Goal: Information Seeking & Learning: Understand process/instructions

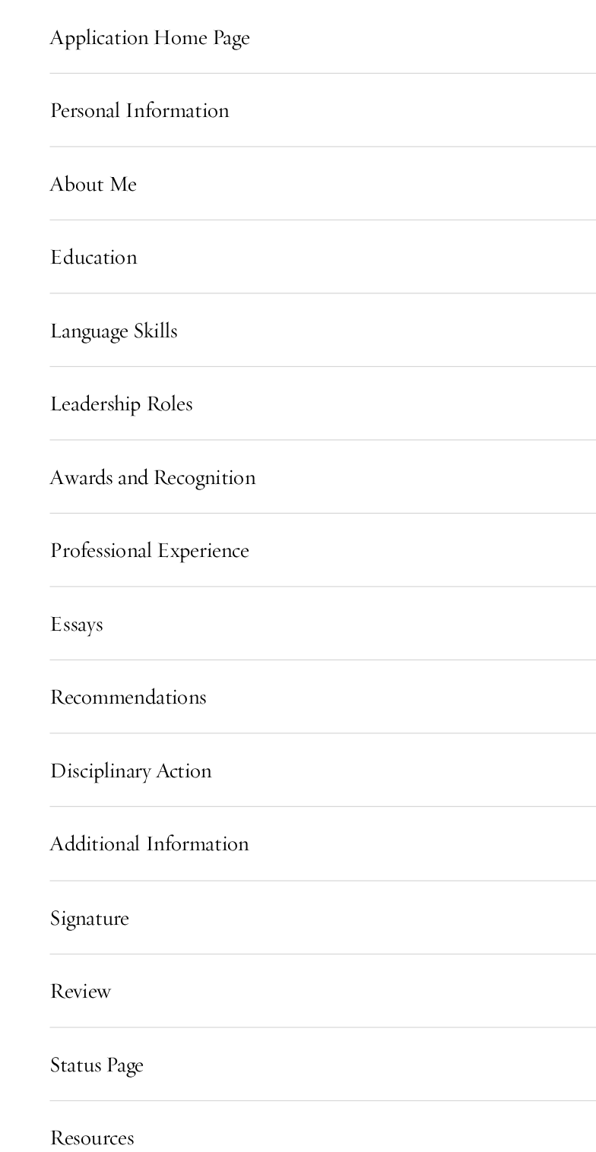
scroll to position [1249, 0]
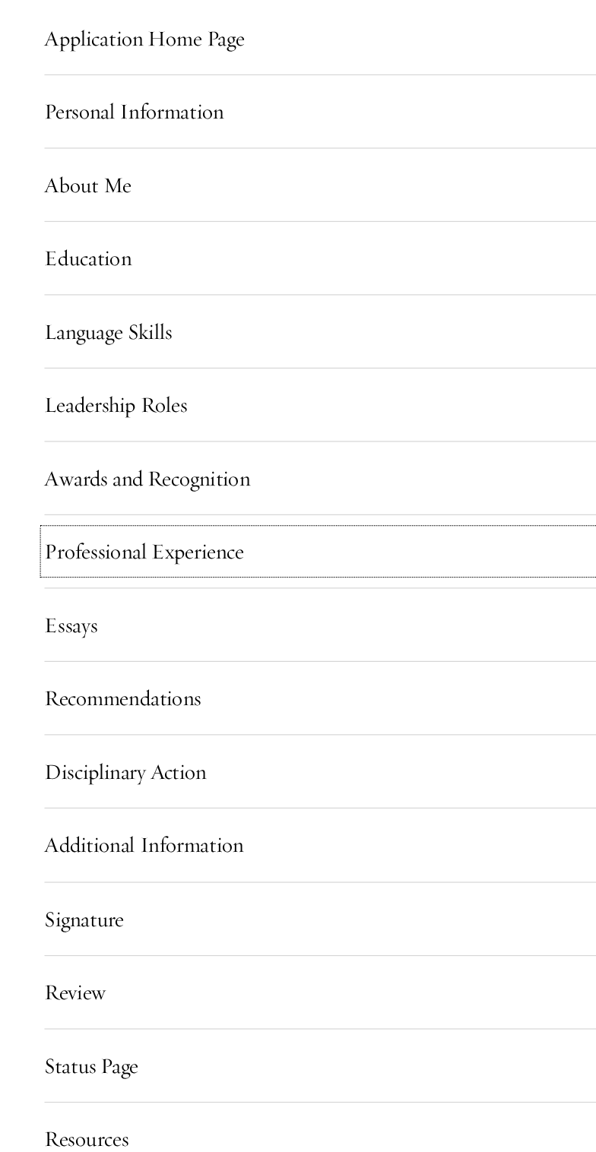
click at [81, 552] on button "Professional Experience" at bounding box center [298, 533] width 505 height 36
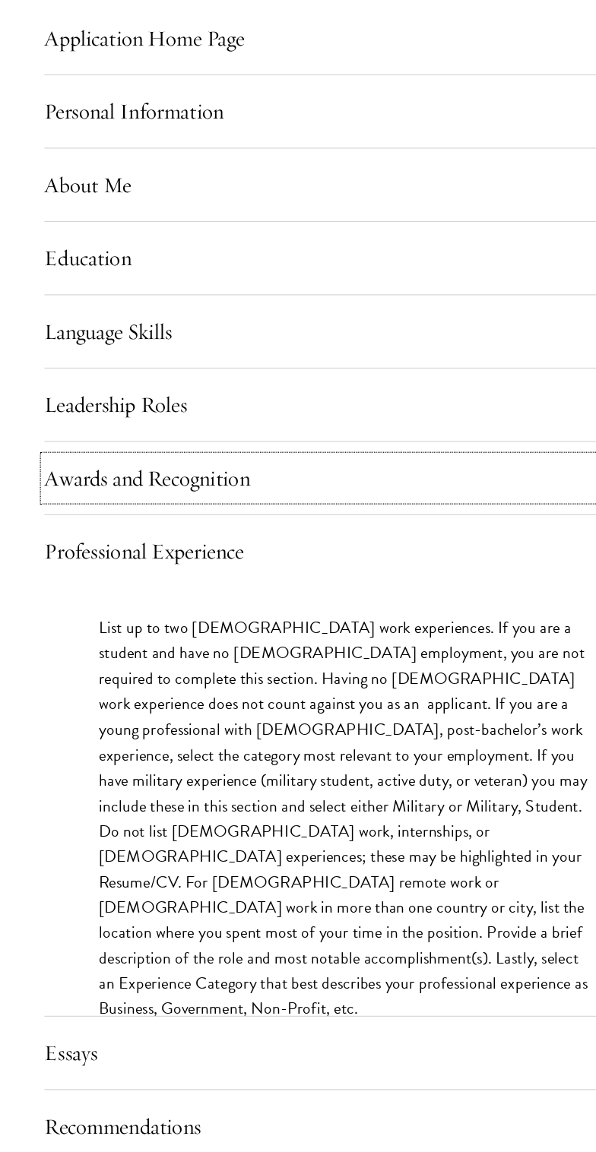
click at [83, 490] on button "Awards and Recognition" at bounding box center [298, 472] width 505 height 36
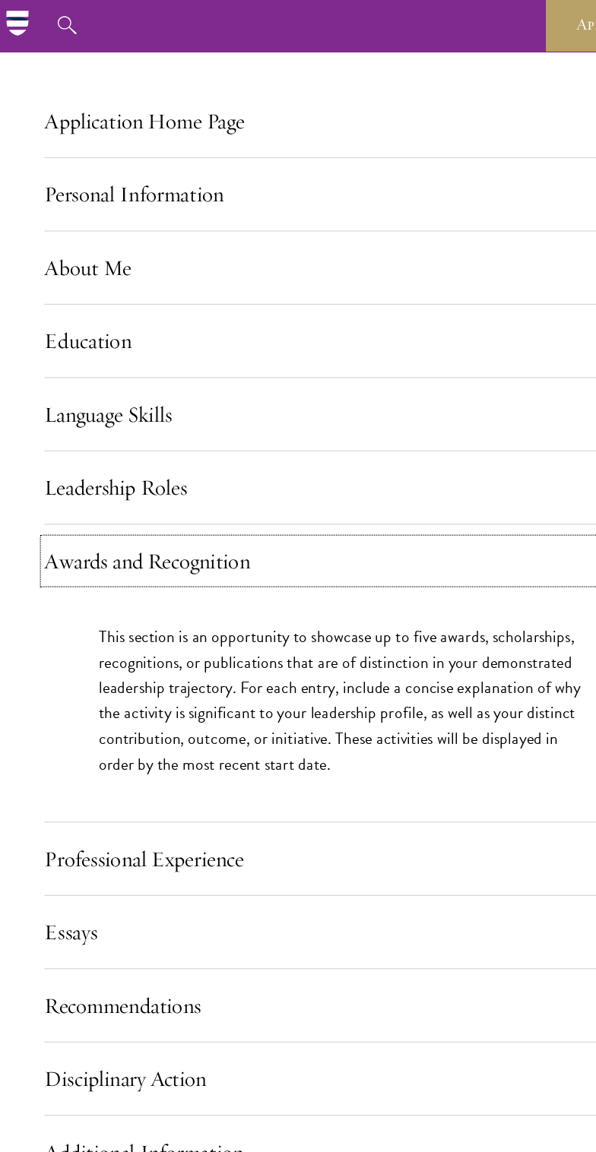
scroll to position [1227, 0]
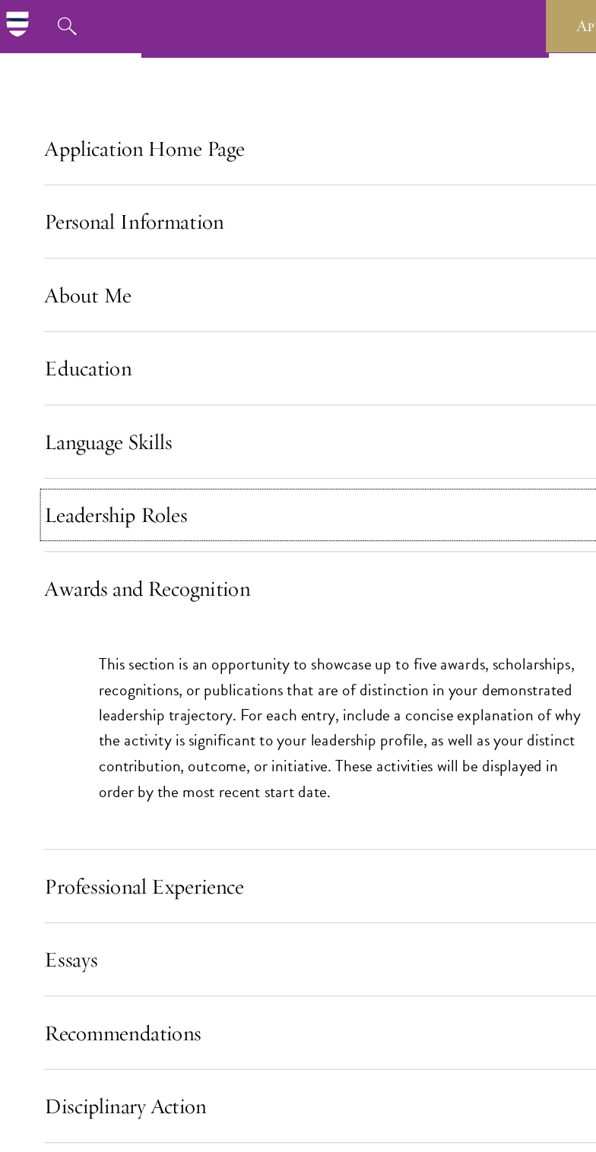
click at [89, 451] on button "Leadership Roles" at bounding box center [298, 432] width 505 height 36
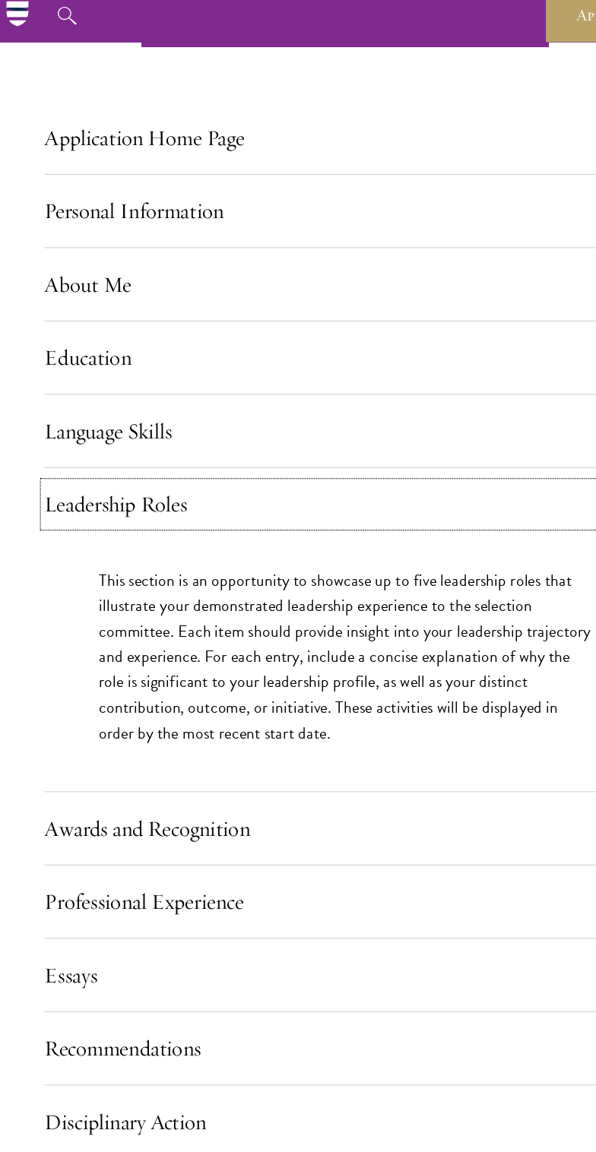
click at [91, 451] on button "Leadership Roles" at bounding box center [298, 432] width 505 height 36
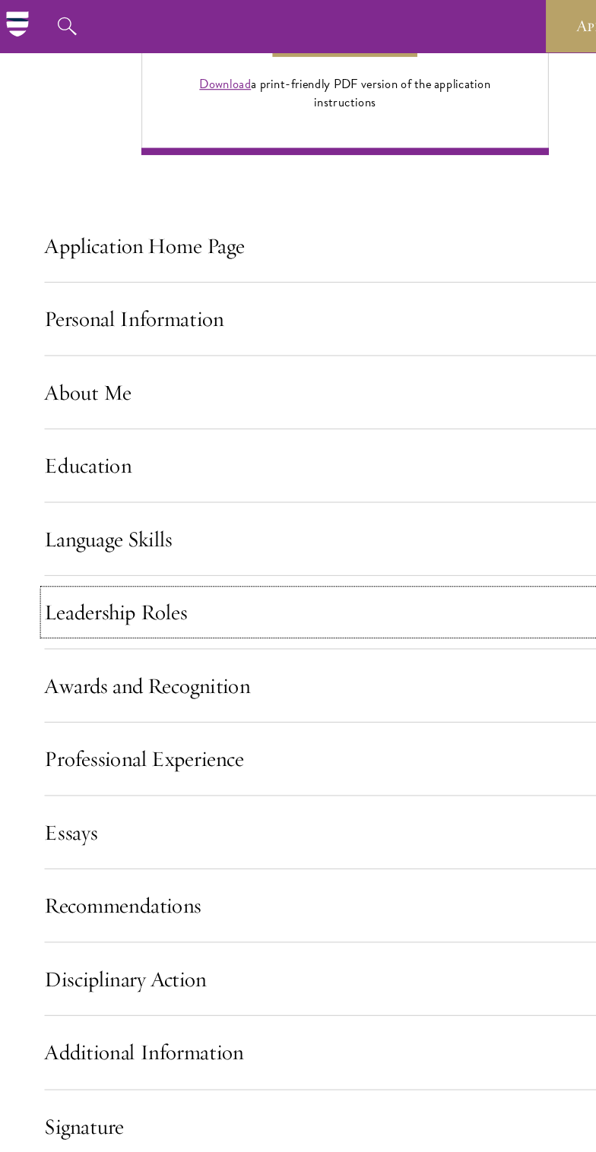
scroll to position [1103, 0]
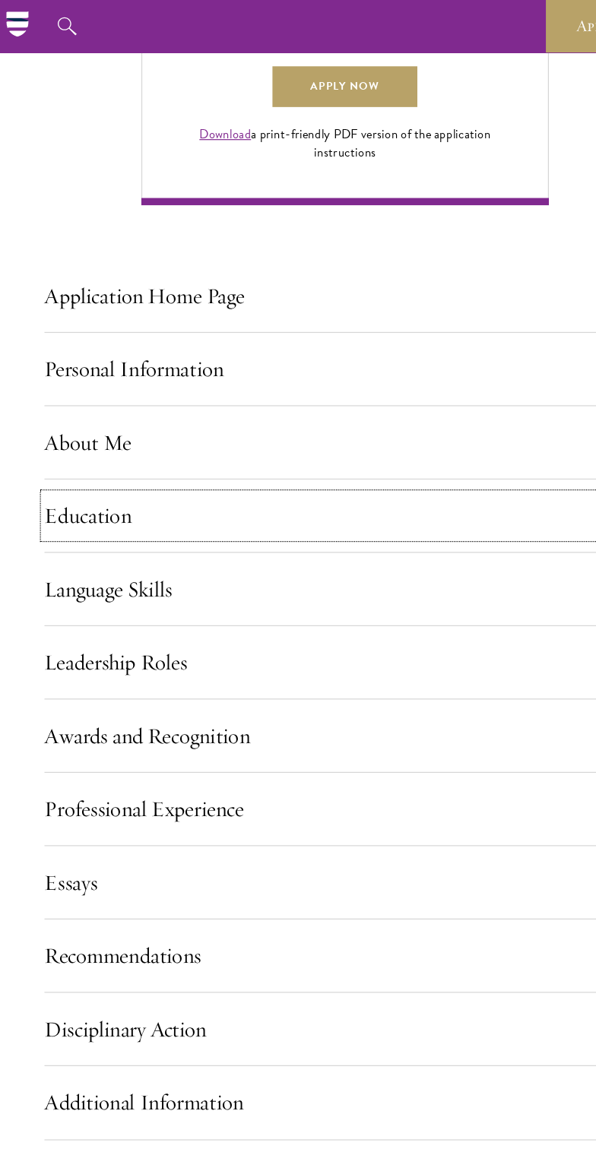
click at [81, 451] on button "Education" at bounding box center [298, 433] width 505 height 36
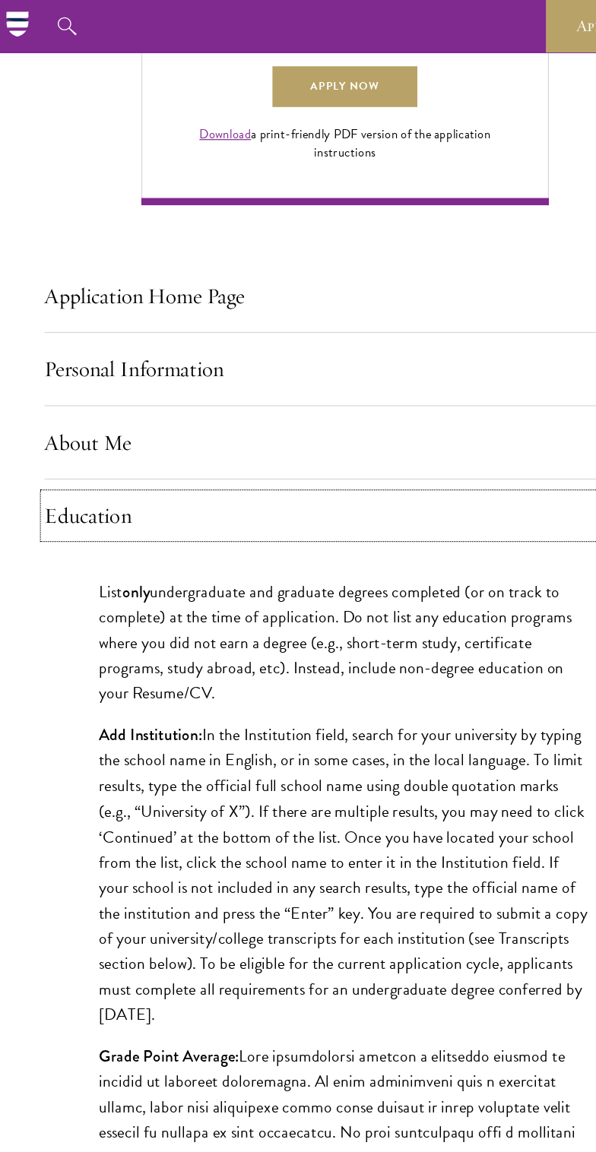
click at [115, 451] on button "Education" at bounding box center [298, 433] width 505 height 36
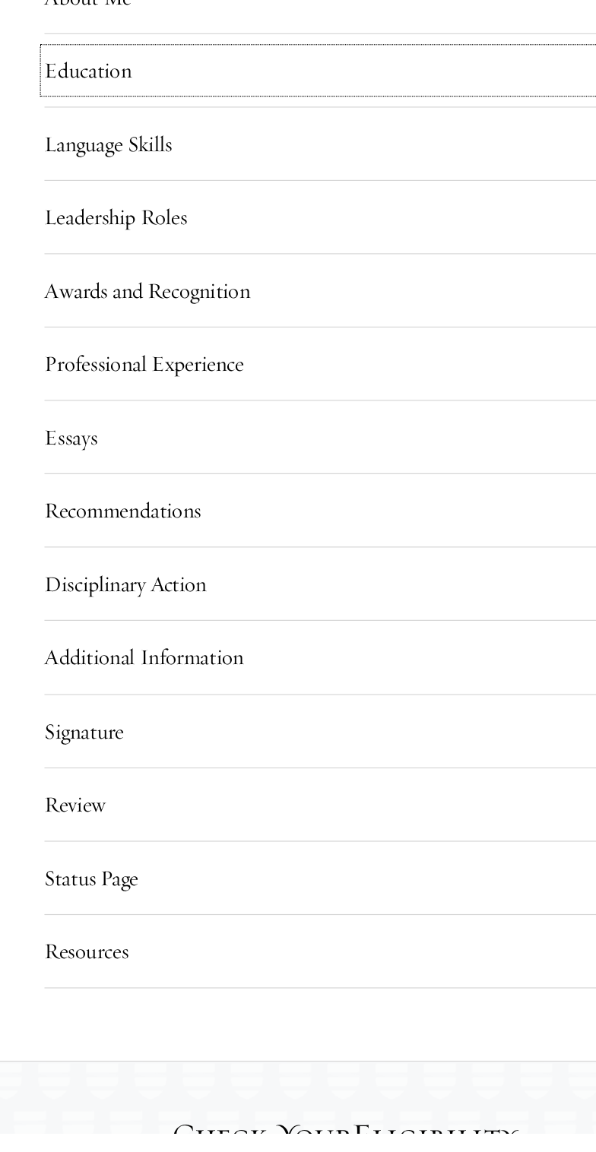
scroll to position [1278, 0]
click at [145, 1016] on button "Resources" at bounding box center [298, 998] width 505 height 36
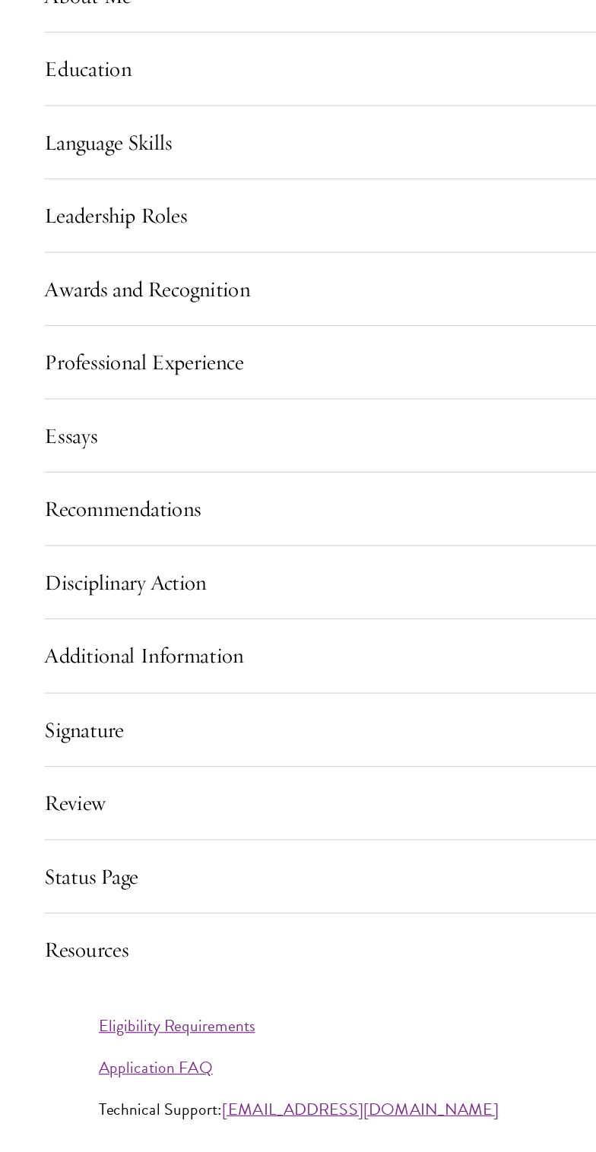
click at [144, 955] on button "Status Page" at bounding box center [298, 936] width 505 height 36
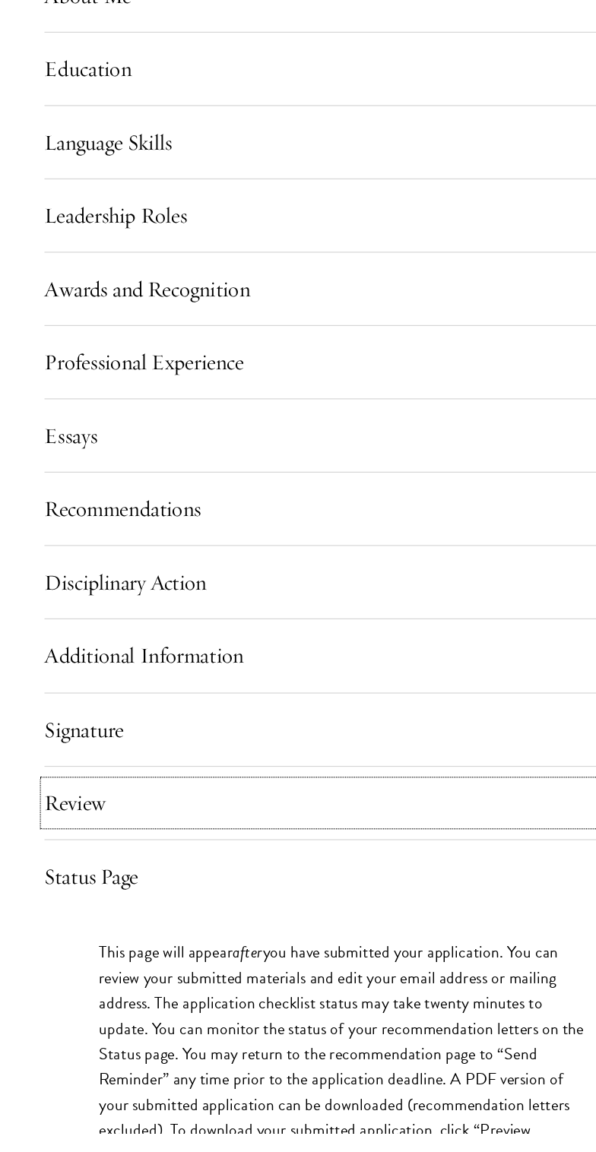
click at [127, 893] on button "Review" at bounding box center [298, 874] width 505 height 36
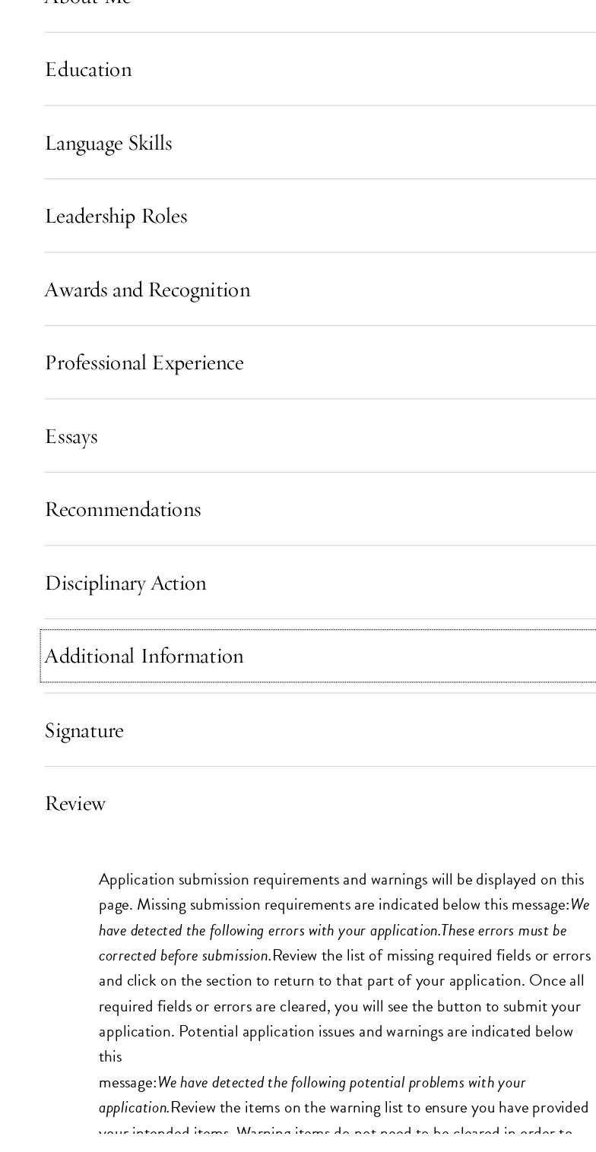
click at [101, 769] on button "Additional Information" at bounding box center [298, 751] width 505 height 36
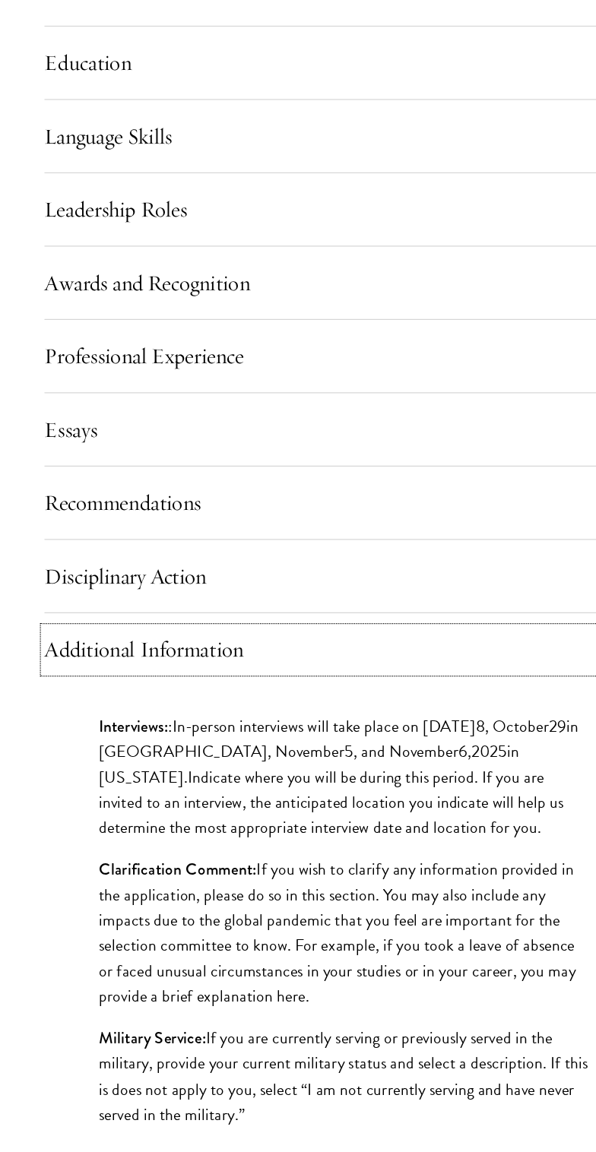
scroll to position [1289, 0]
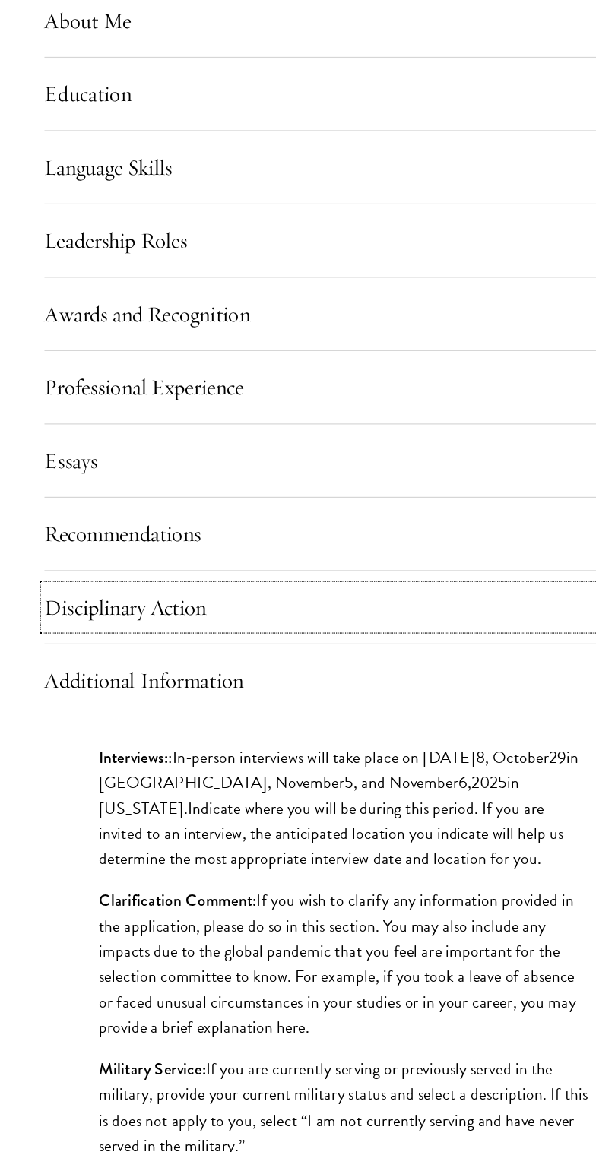
click at [74, 697] on button "Disciplinary Action" at bounding box center [298, 678] width 505 height 36
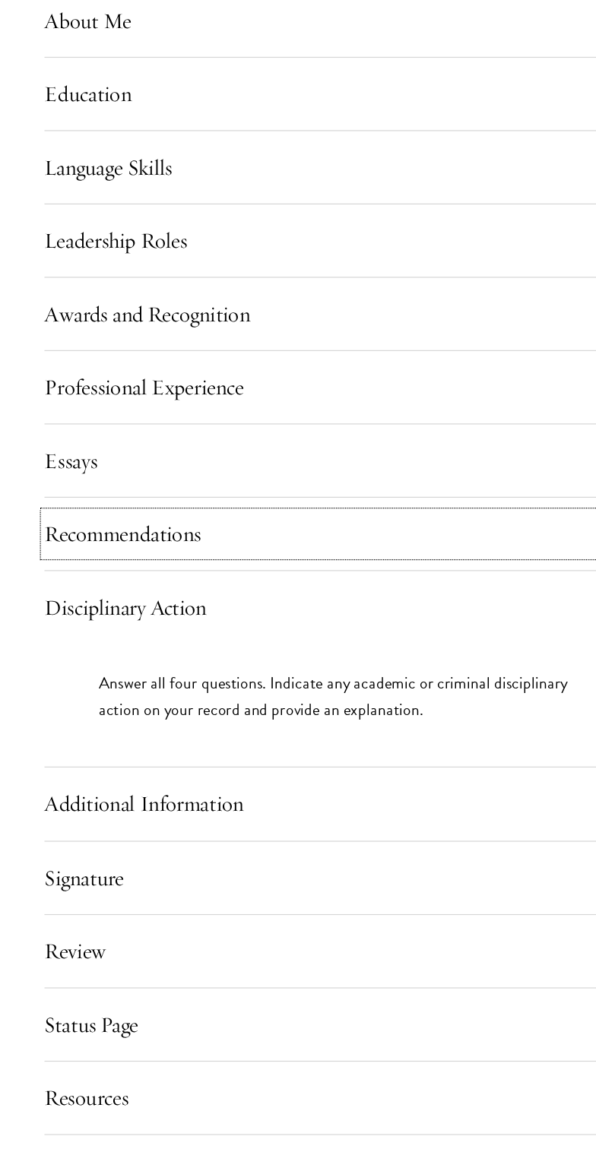
click at [86, 635] on button "Recommendations" at bounding box center [298, 617] width 505 height 36
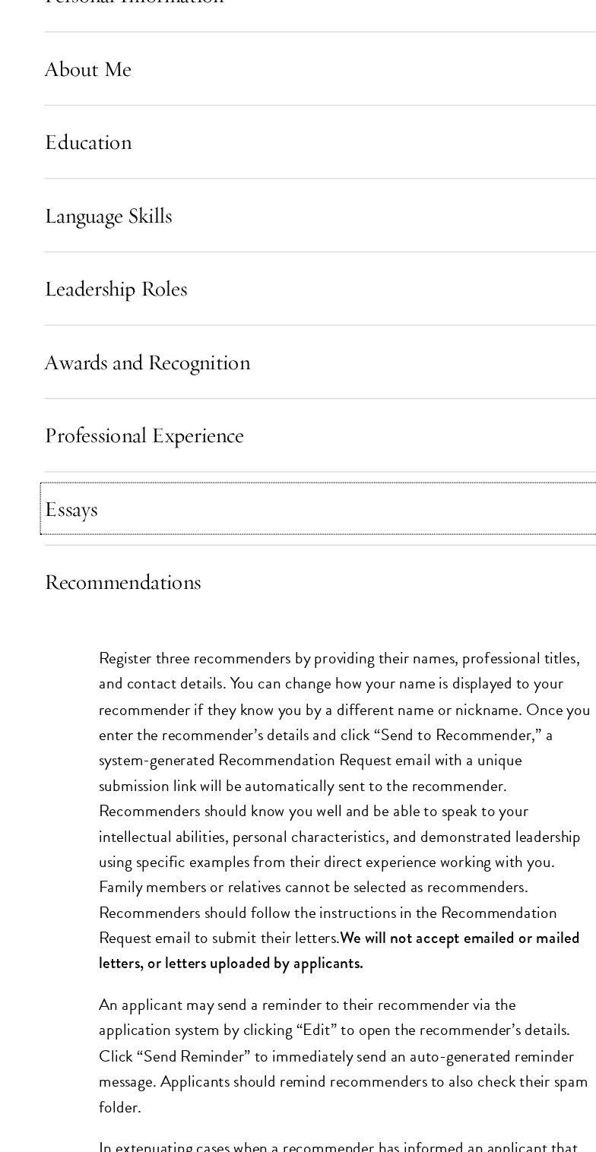
click at [85, 574] on button "Essays" at bounding box center [298, 555] width 505 height 36
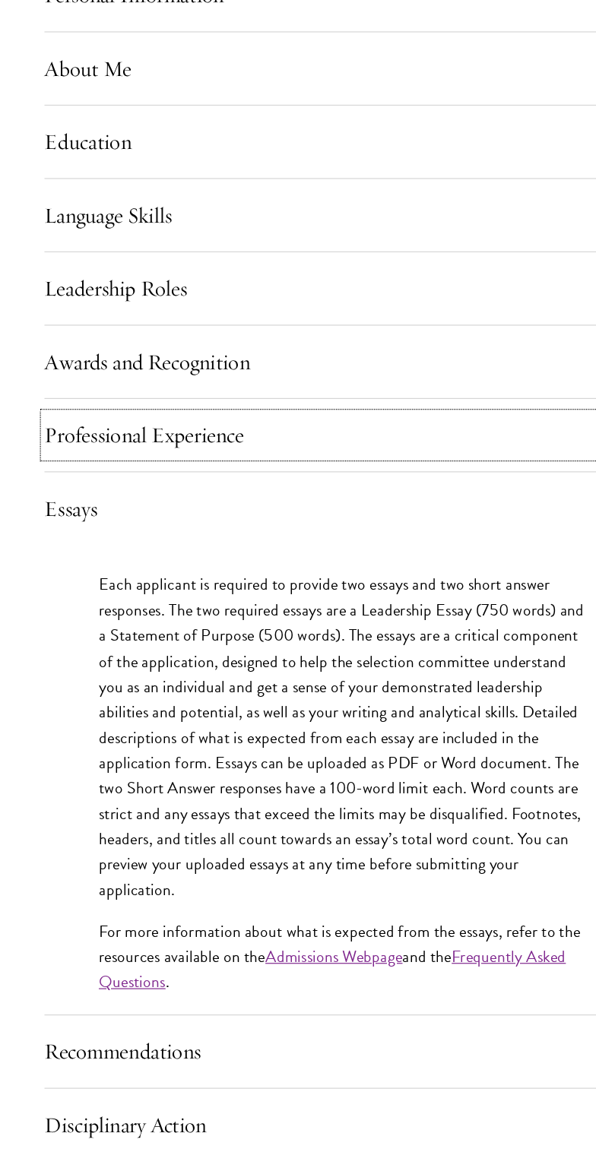
click at [83, 512] on button "Professional Experience" at bounding box center [298, 494] width 505 height 36
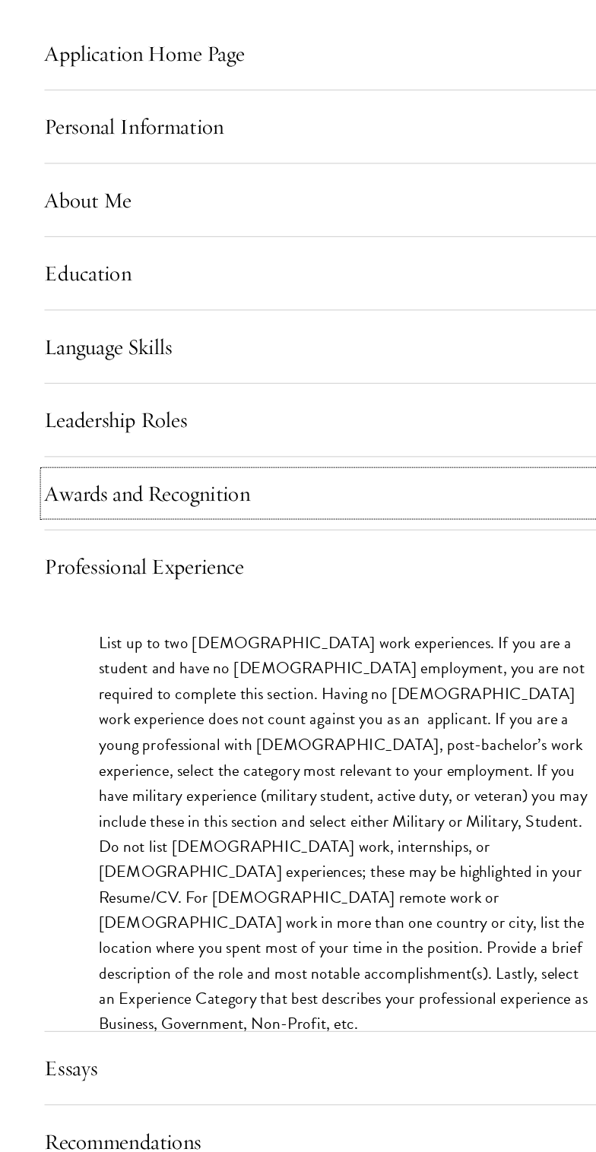
click at [102, 451] on button "Awards and Recognition" at bounding box center [298, 432] width 505 height 36
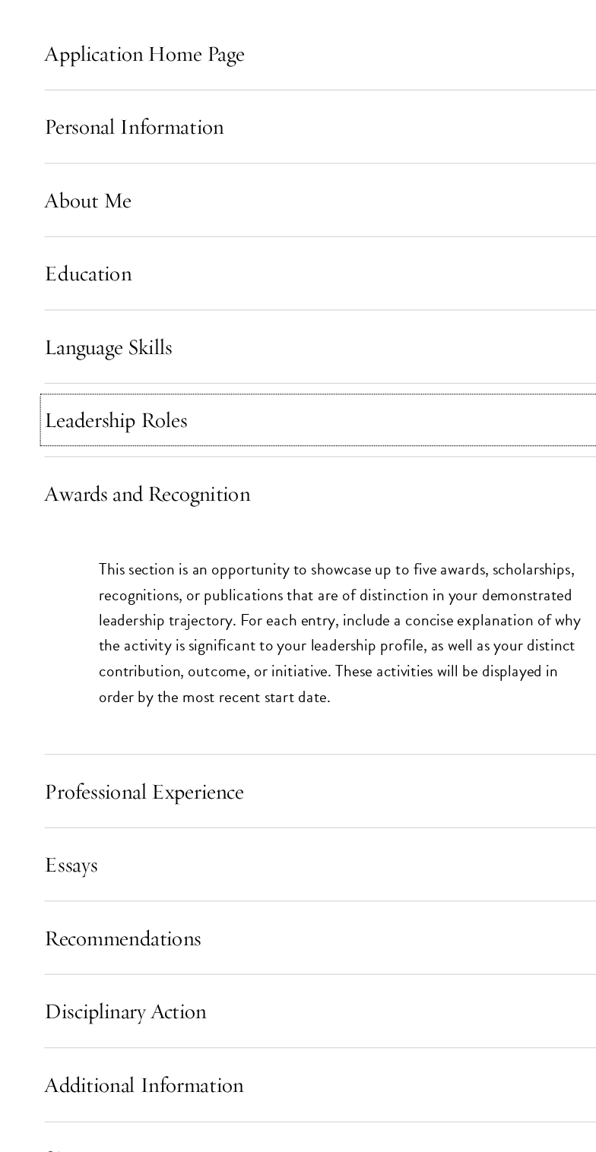
click at [87, 389] on button "Leadership Roles" at bounding box center [298, 371] width 505 height 36
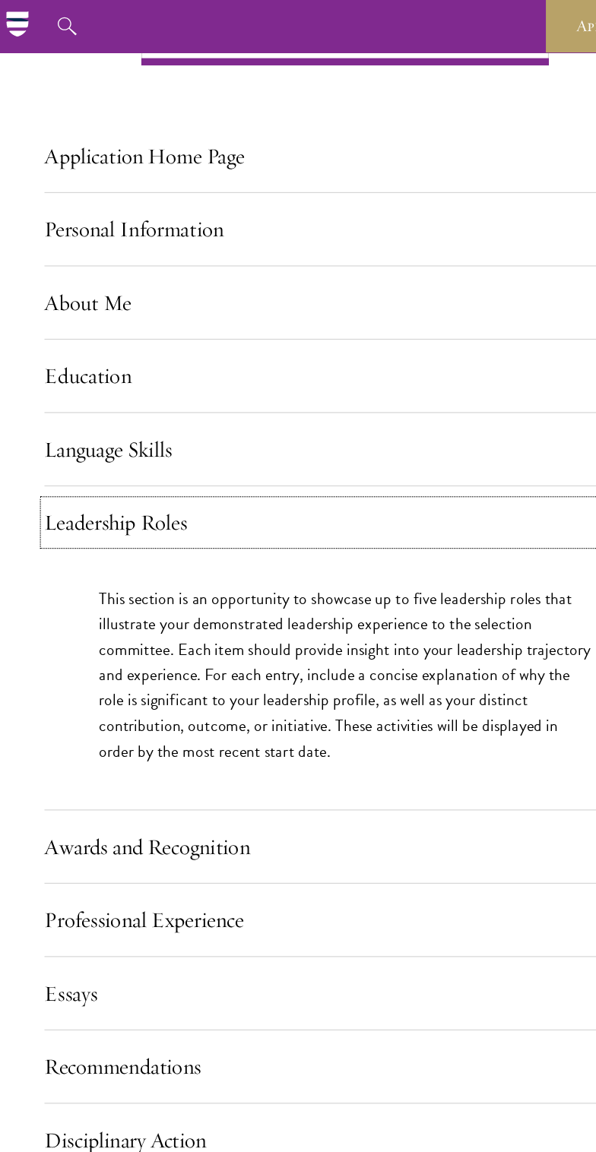
scroll to position [1212, 0]
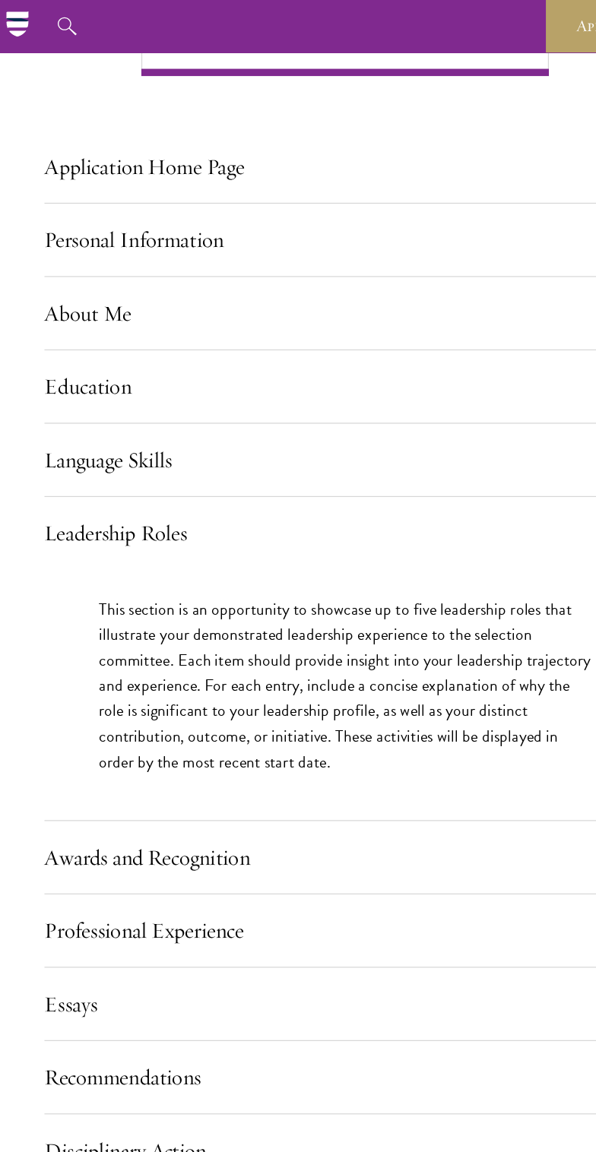
click at [80, 404] on button "Language Skills" at bounding box center [298, 386] width 505 height 36
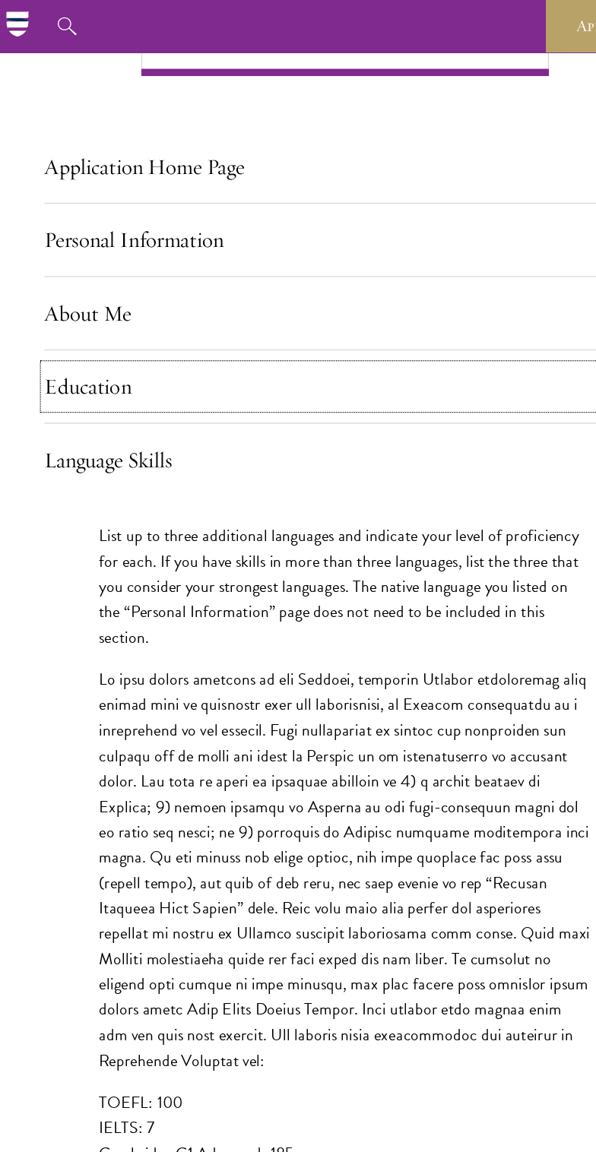
click at [57, 343] on button "Education" at bounding box center [298, 324] width 505 height 36
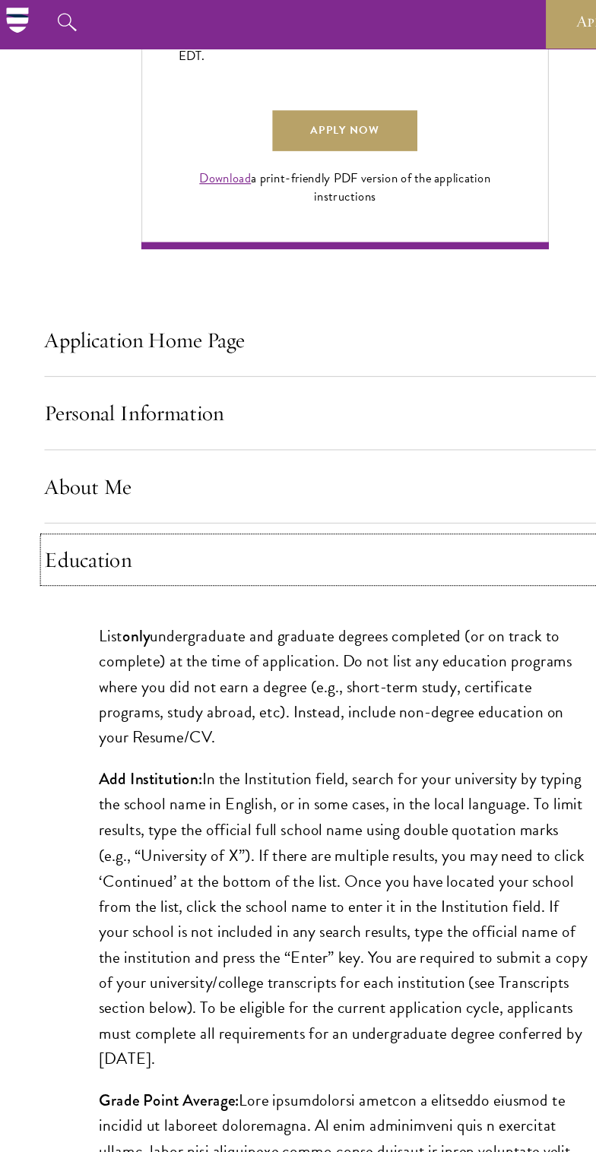
scroll to position [1063, 0]
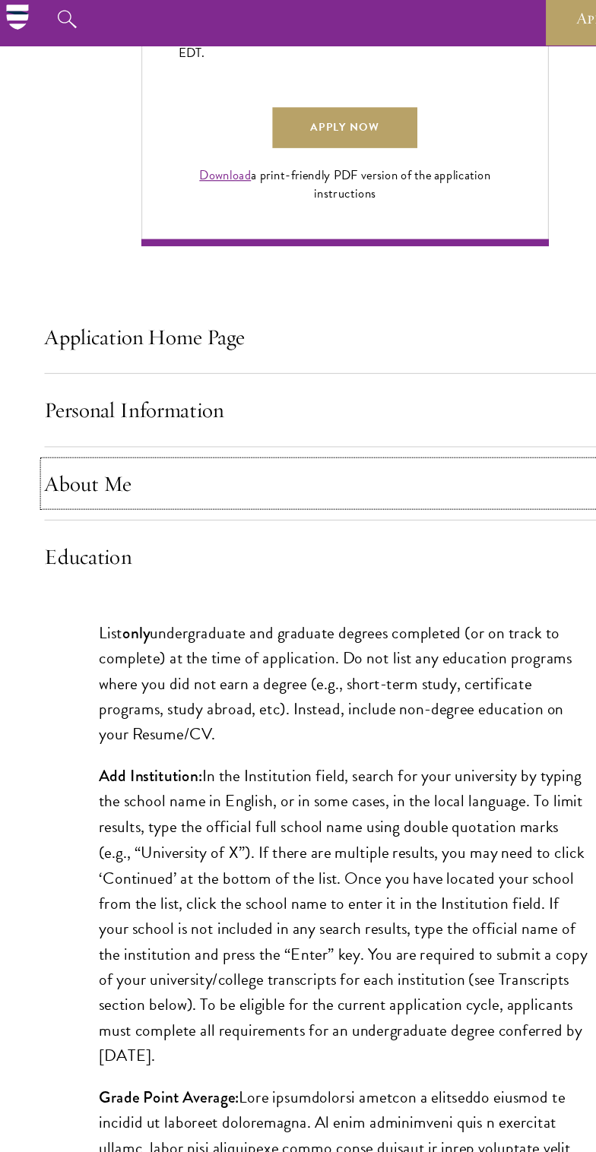
click at [106, 430] on button "About Me" at bounding box center [298, 412] width 505 height 36
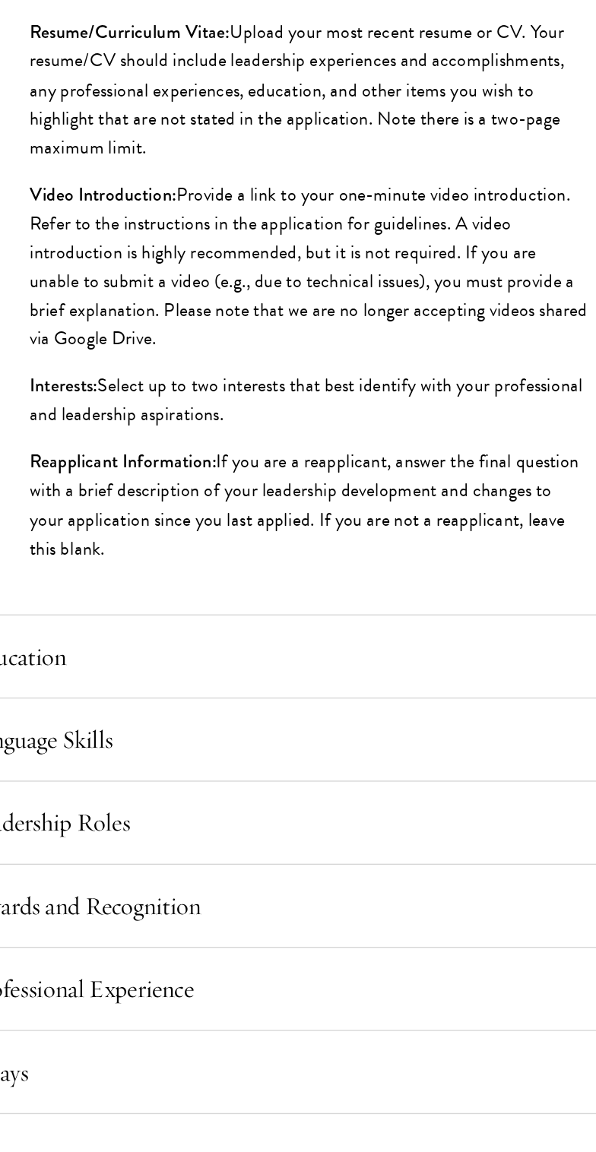
scroll to position [1445, 0]
